Goal: Task Accomplishment & Management: Complete application form

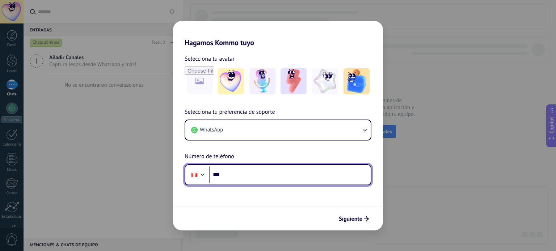
click at [261, 169] on input "***" at bounding box center [289, 175] width 161 height 17
type input "**********"
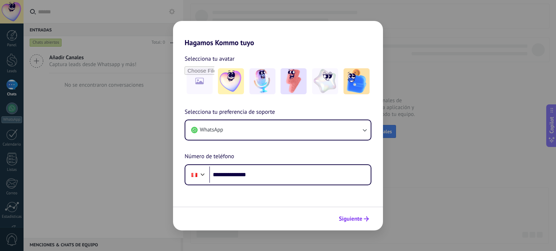
click at [347, 221] on span "Siguiente" at bounding box center [351, 219] width 24 height 5
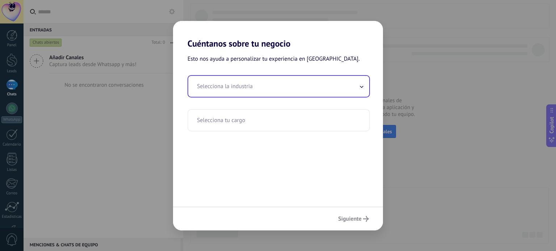
click at [251, 92] on input "text" at bounding box center [278, 86] width 181 height 21
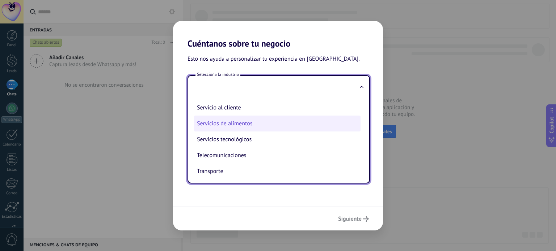
scroll to position [174, 0]
click at [238, 122] on li "Servicios de alimentos" at bounding box center [277, 124] width 166 height 16
type input "**********"
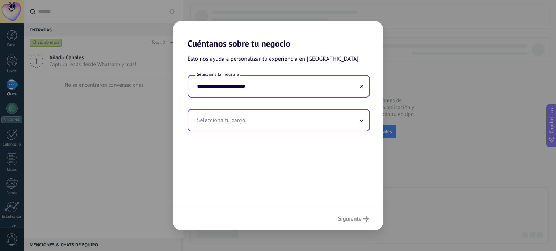
click at [259, 123] on input "text" at bounding box center [278, 120] width 181 height 21
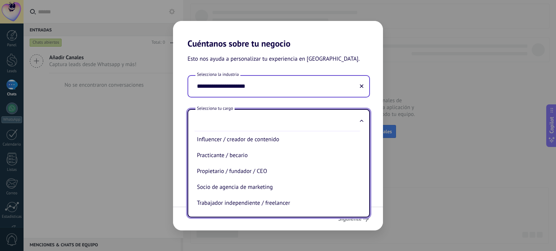
scroll to position [213, 0]
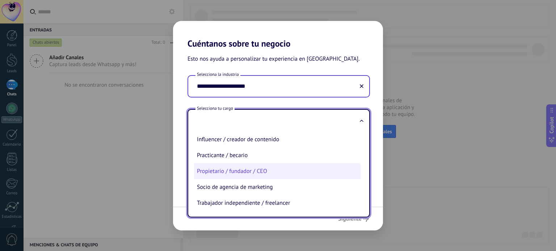
click at [240, 173] on li "Propietario / fundador / CEO" at bounding box center [277, 172] width 166 height 16
type input "**********"
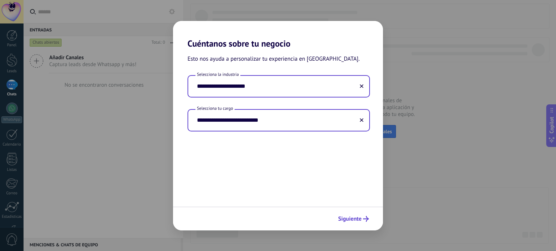
click at [359, 224] on button "Siguiente" at bounding box center [353, 219] width 37 height 12
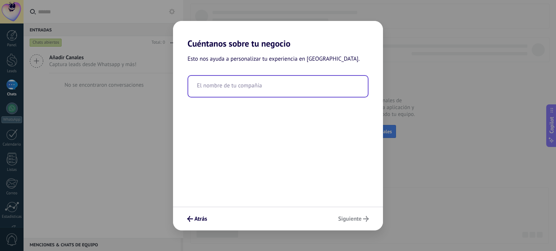
click at [251, 88] on input "text" at bounding box center [277, 86] width 179 height 21
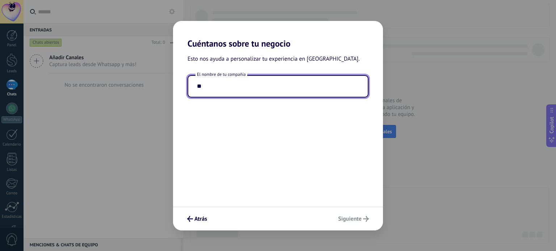
type input "*"
type input "**********"
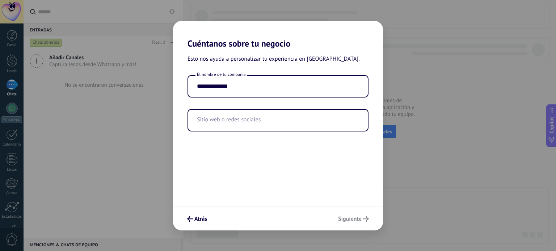
click at [355, 218] on div "Atrás Siguiente" at bounding box center [278, 219] width 210 height 24
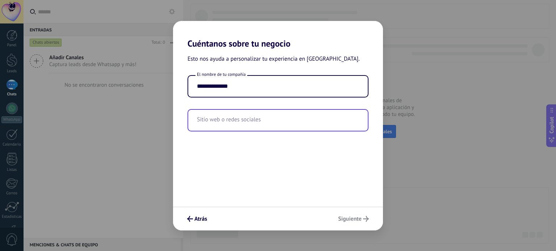
click at [225, 122] on input "text" at bounding box center [277, 120] width 179 height 21
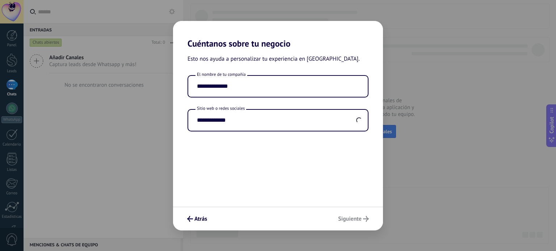
click at [359, 219] on div "Atrás Siguiente" at bounding box center [278, 219] width 210 height 24
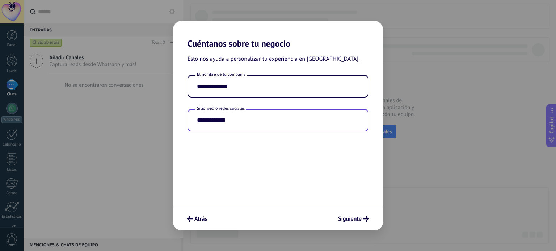
click at [198, 123] on input "**********" at bounding box center [277, 120] width 179 height 21
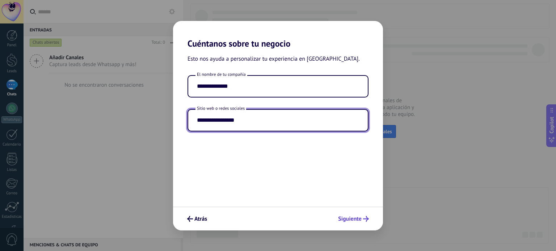
type input "**********"
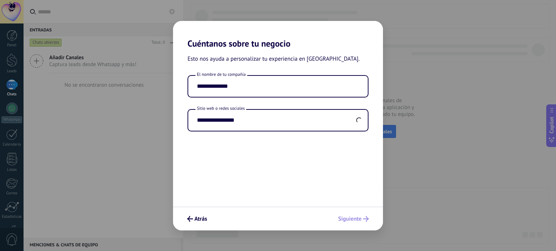
click at [354, 223] on div "Atrás Siguiente" at bounding box center [278, 219] width 210 height 24
click at [355, 218] on span "Siguiente" at bounding box center [350, 219] width 24 height 5
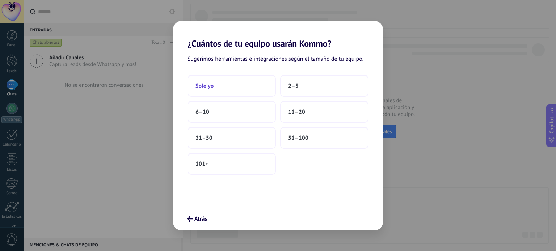
click at [241, 86] on button "Solo yo" at bounding box center [231, 86] width 88 height 22
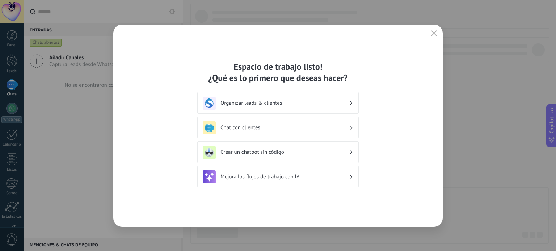
click at [261, 126] on h3 "Chat con clientes" at bounding box center [284, 127] width 128 height 7
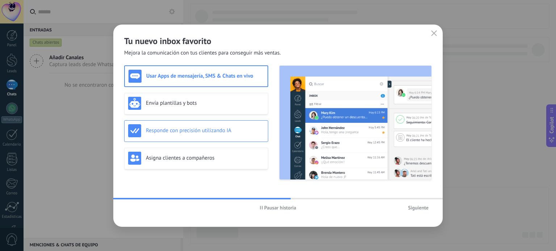
click at [185, 130] on h3 "Responde con precisión utilizando IA" at bounding box center [205, 130] width 118 height 7
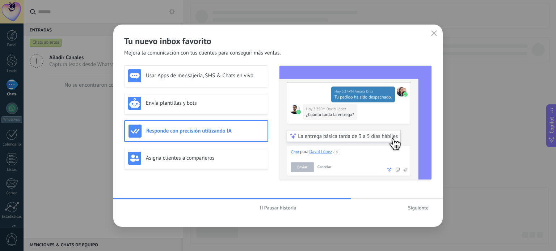
click at [219, 141] on div "Responde con precisión utilizando IA" at bounding box center [196, 132] width 144 height 22
click at [226, 133] on h3 "Responde con precisión utilizando IA" at bounding box center [205, 131] width 118 height 7
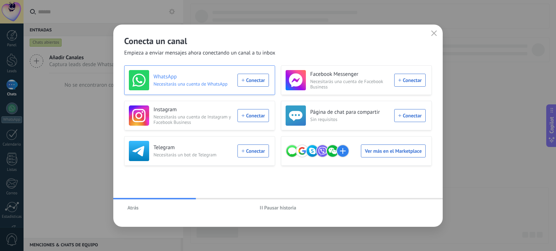
click at [261, 79] on div "WhatsApp Necesitarás una cuenta de WhatsApp Conectar" at bounding box center [199, 80] width 140 height 20
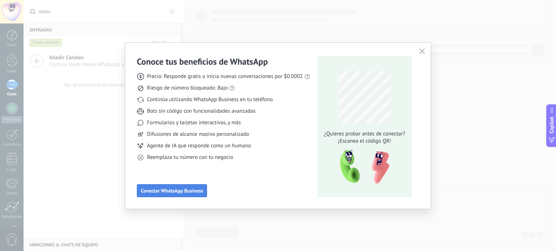
click at [183, 192] on span "Conectar WhatsApp Business" at bounding box center [172, 191] width 62 height 5
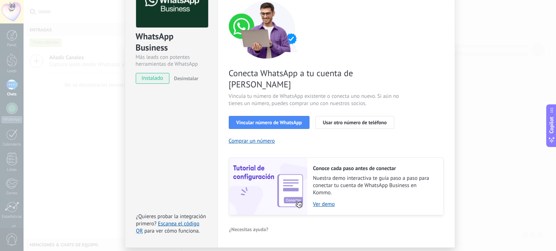
scroll to position [66, 0]
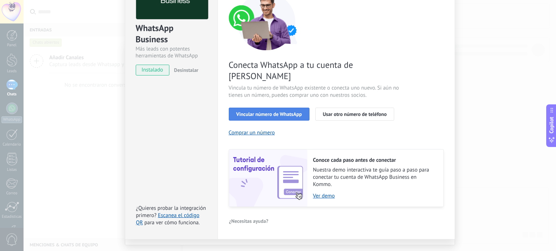
click at [271, 112] on span "Vincular número de WhatsApp" at bounding box center [268, 114] width 65 height 5
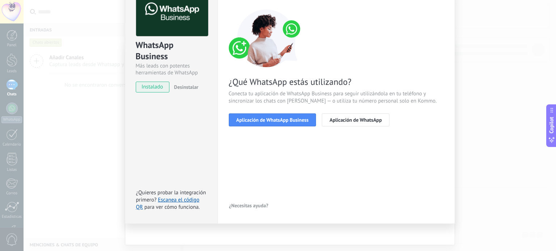
scroll to position [48, 0]
click at [265, 120] on span "Aplicación de WhatsApp Business" at bounding box center [272, 120] width 72 height 5
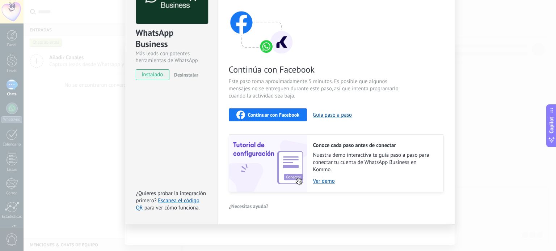
scroll to position [0, 0]
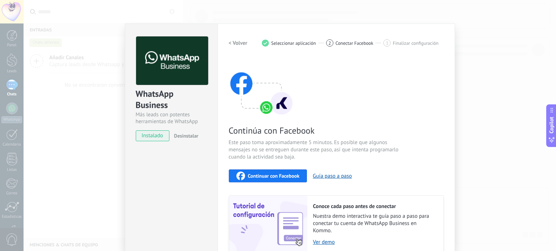
click at [229, 43] on h2 "< Volver" at bounding box center [238, 43] width 19 height 7
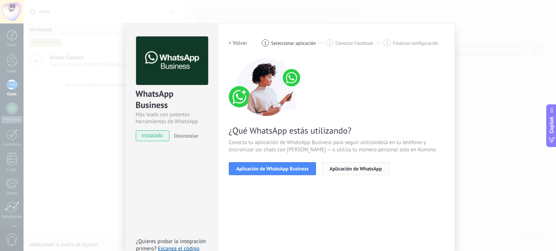
click at [369, 165] on button "Aplicación de WhatsApp" at bounding box center [355, 168] width 67 height 13
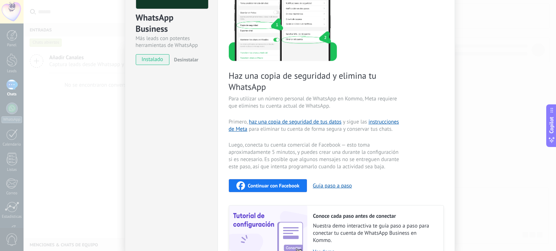
scroll to position [79, 0]
